Goal: Task Accomplishment & Management: Manage account settings

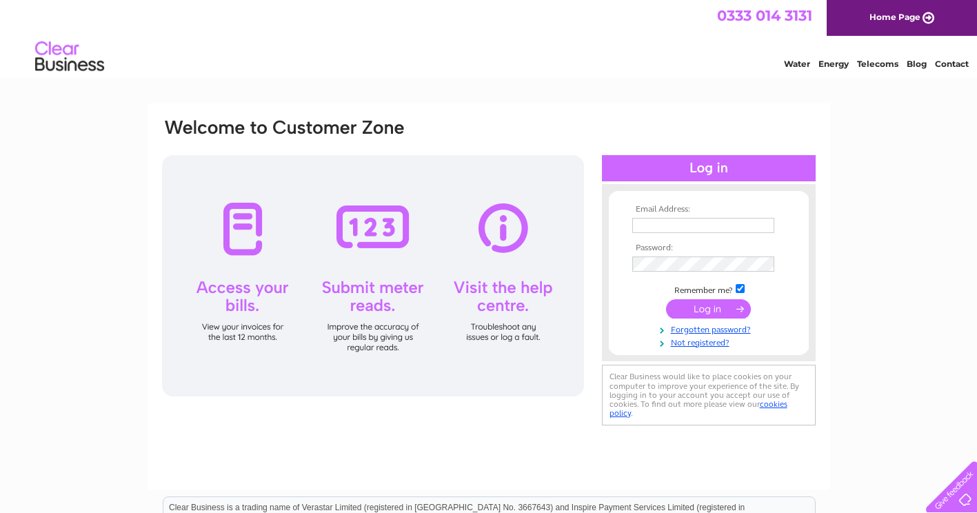
type input "info@the-village-florist.co.uk"
click at [686, 310] on input "submit" at bounding box center [708, 308] width 85 height 19
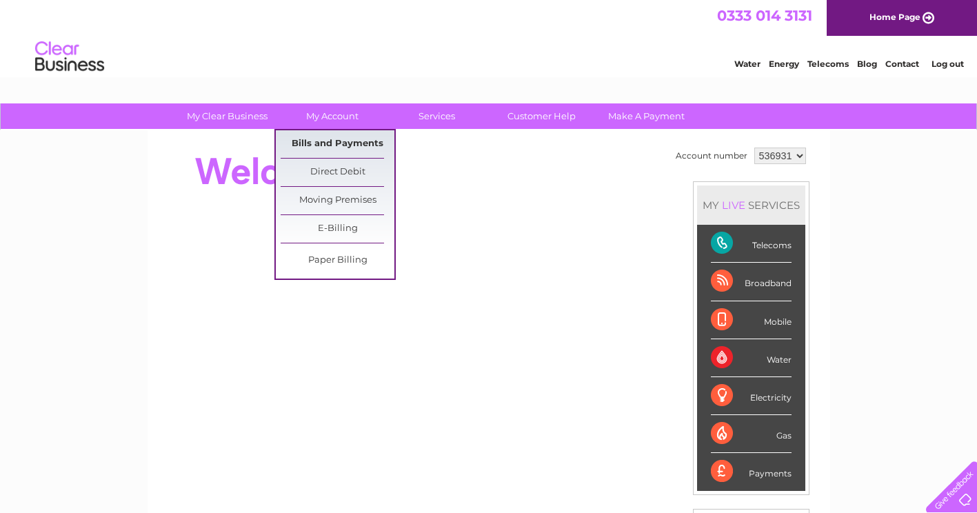
click at [319, 139] on link "Bills and Payments" at bounding box center [338, 144] width 114 height 28
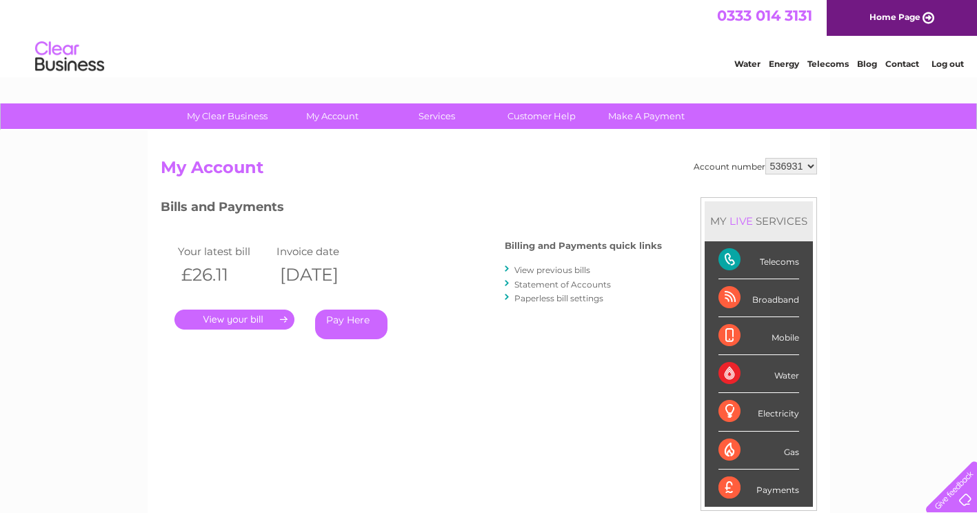
click at [201, 317] on link "." at bounding box center [235, 320] width 120 height 20
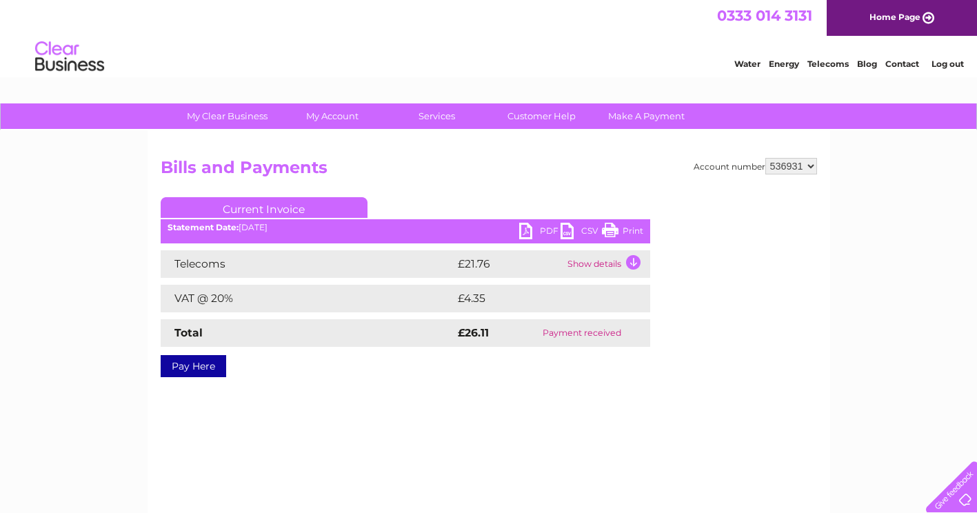
click at [538, 225] on link "PDF" at bounding box center [539, 233] width 41 height 20
